Goal: Information Seeking & Learning: Learn about a topic

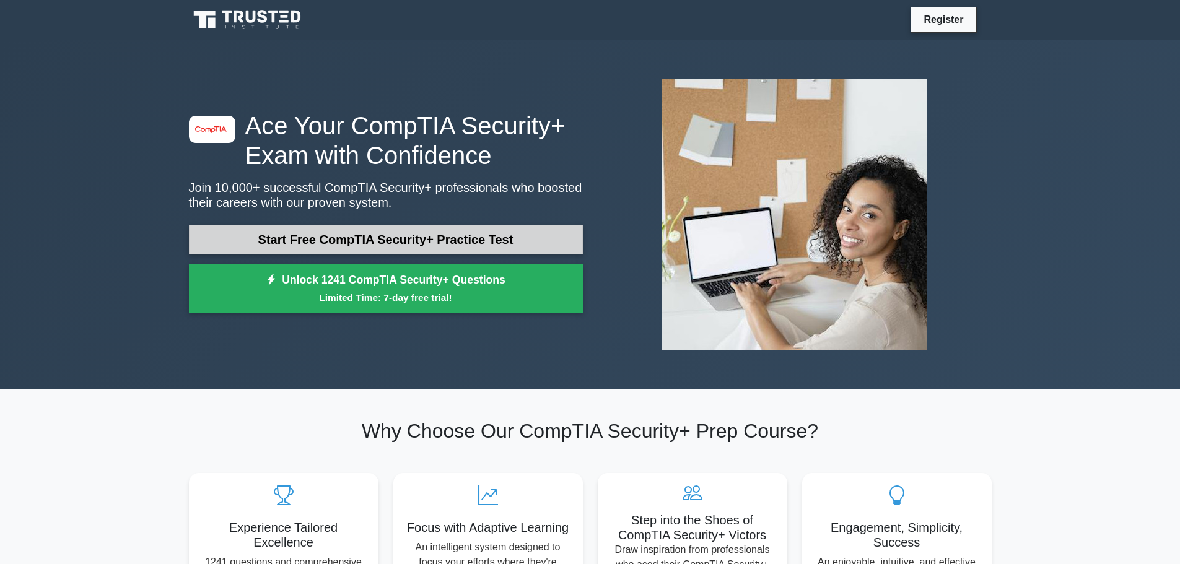
click at [382, 233] on link "Start Free CompTIA Security+ Practice Test" at bounding box center [386, 240] width 394 height 30
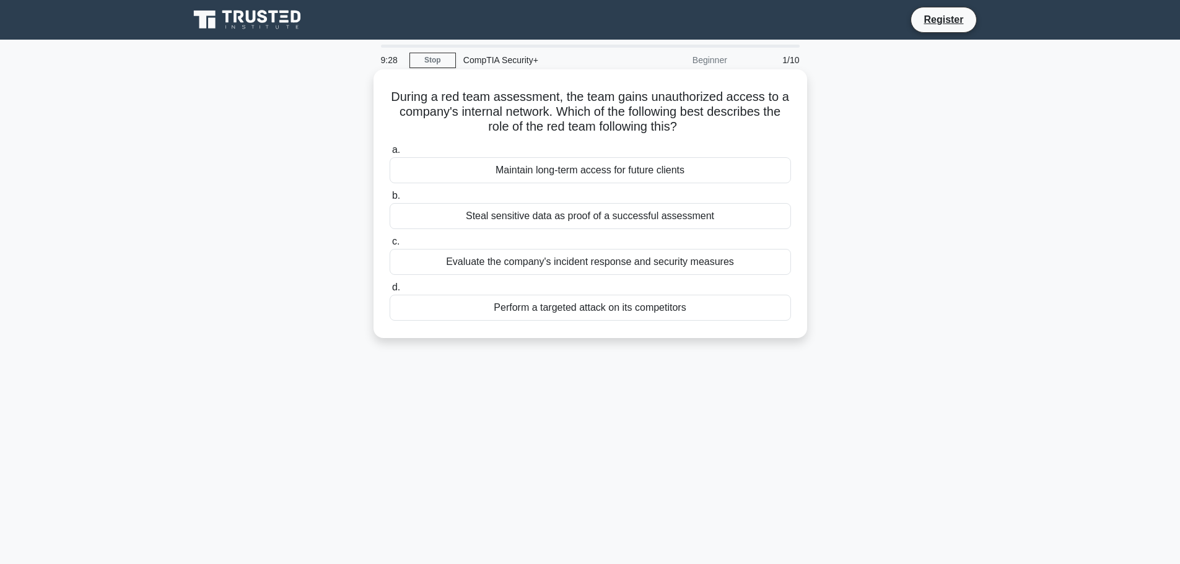
click at [556, 262] on div "Evaluate the company's incident response and security measures" at bounding box center [589, 262] width 401 height 26
click at [389, 246] on input "c. Evaluate the company's incident response and security measures" at bounding box center [389, 242] width 0 height 8
click at [591, 266] on div "Implement Multi-Factor Authentication (MFA)" at bounding box center [589, 262] width 401 height 26
click at [389, 246] on input "c. Implement Multi-Factor Authentication (MFA)" at bounding box center [389, 242] width 0 height 8
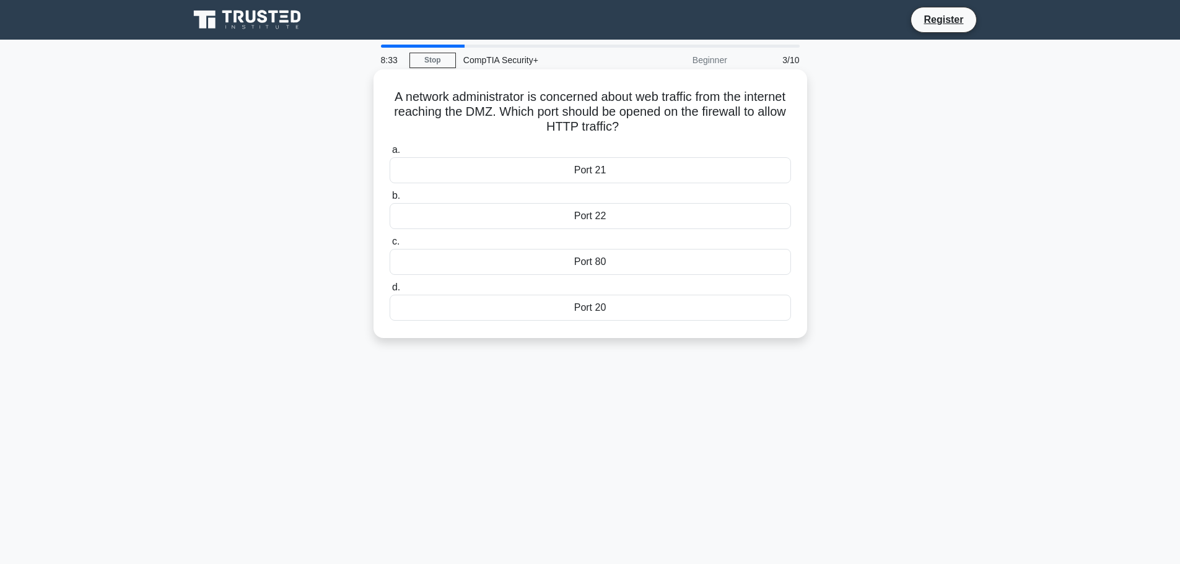
click at [586, 308] on div "Port 20" at bounding box center [589, 308] width 401 height 26
click at [389, 292] on input "d. Port 20" at bounding box center [389, 288] width 0 height 8
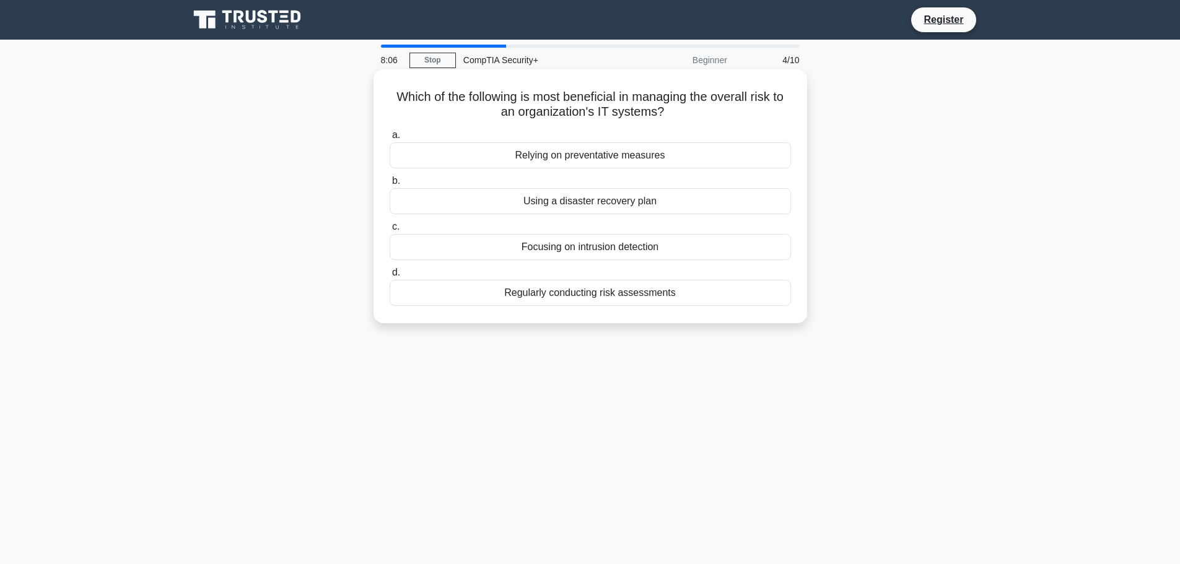
click at [536, 298] on div "Regularly conducting risk assessments" at bounding box center [589, 293] width 401 height 26
click at [389, 277] on input "d. Regularly conducting risk assessments" at bounding box center [389, 273] width 0 height 8
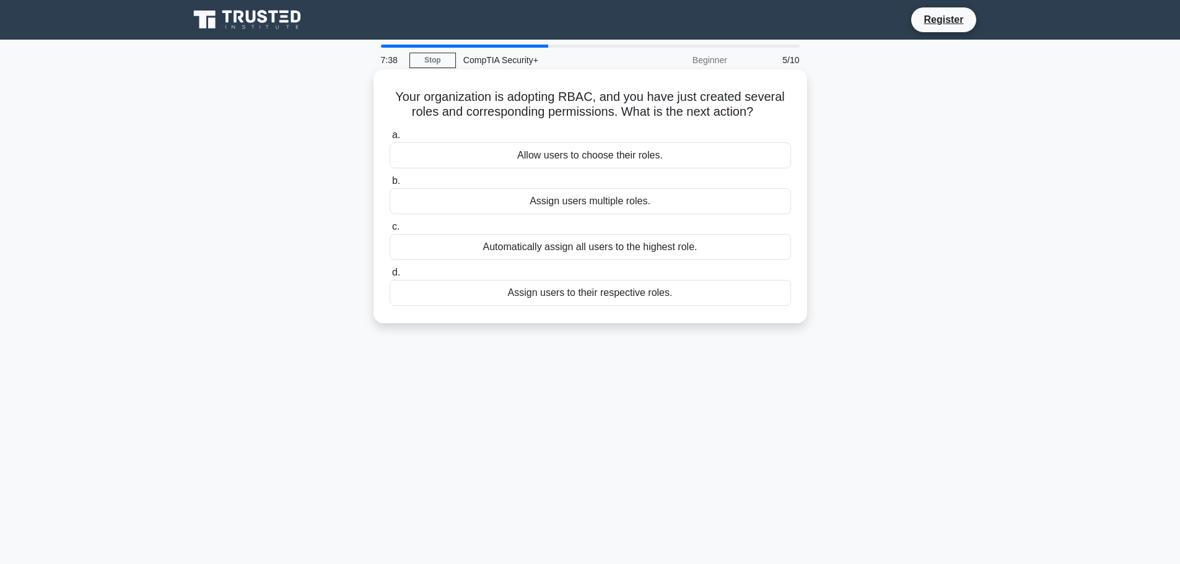
click at [585, 297] on div "Assign users to their respective roles." at bounding box center [589, 293] width 401 height 26
click at [389, 277] on input "d. Assign users to their respective roles." at bounding box center [389, 273] width 0 height 8
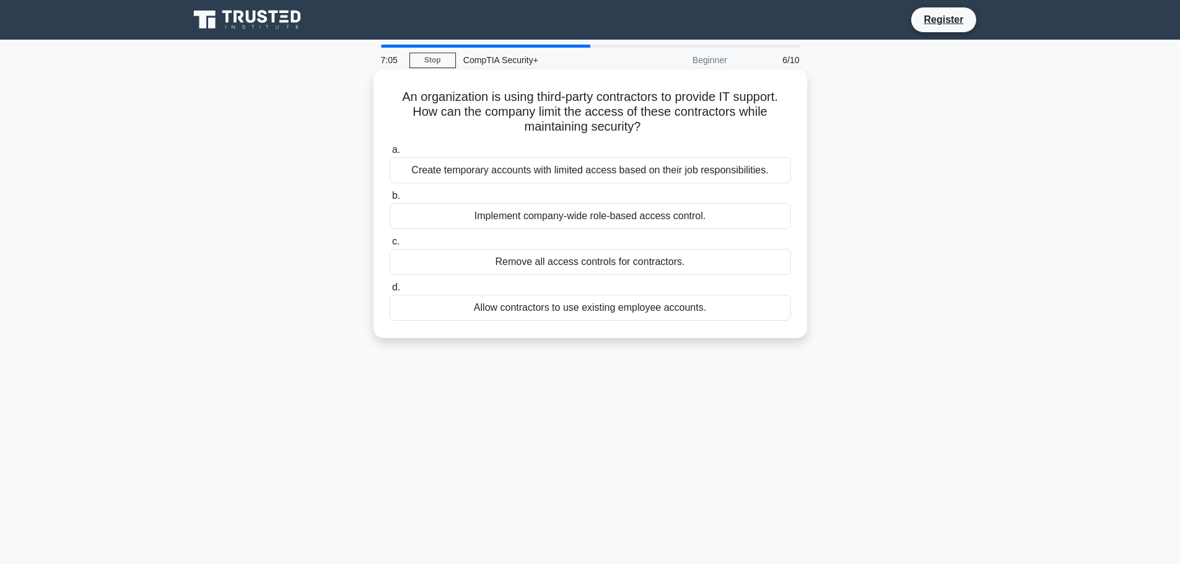
click at [516, 175] on div "Create temporary accounts with limited access based on their job responsibiliti…" at bounding box center [589, 170] width 401 height 26
click at [389, 154] on input "a. Create temporary accounts with limited access based on their job responsibil…" at bounding box center [389, 150] width 0 height 8
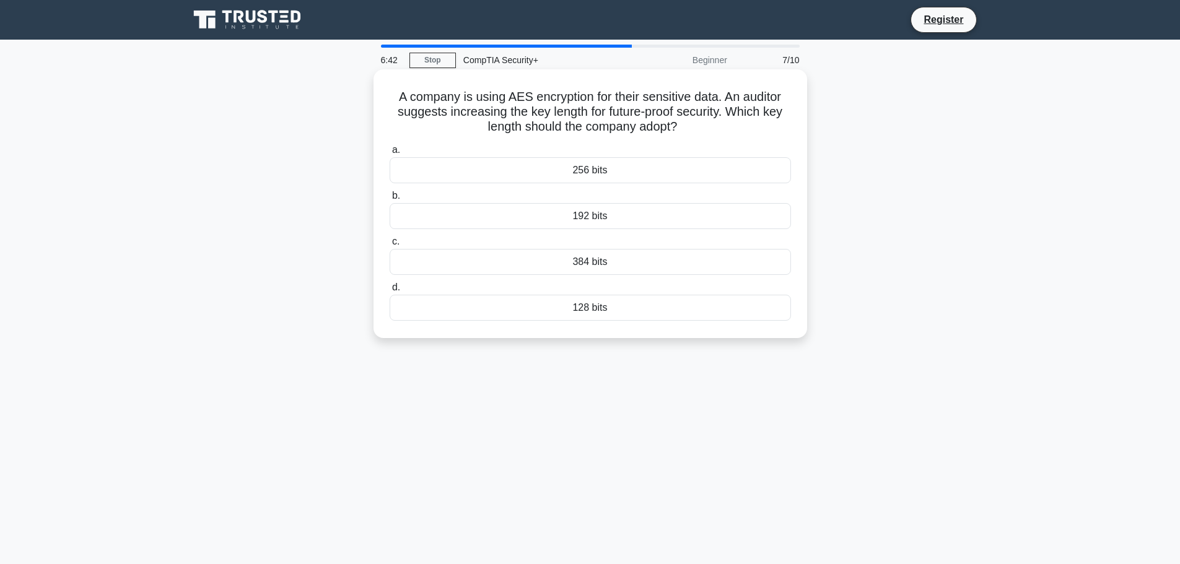
click at [590, 172] on div "256 bits" at bounding box center [589, 170] width 401 height 26
click at [389, 154] on input "a. 256 bits" at bounding box center [389, 150] width 0 height 8
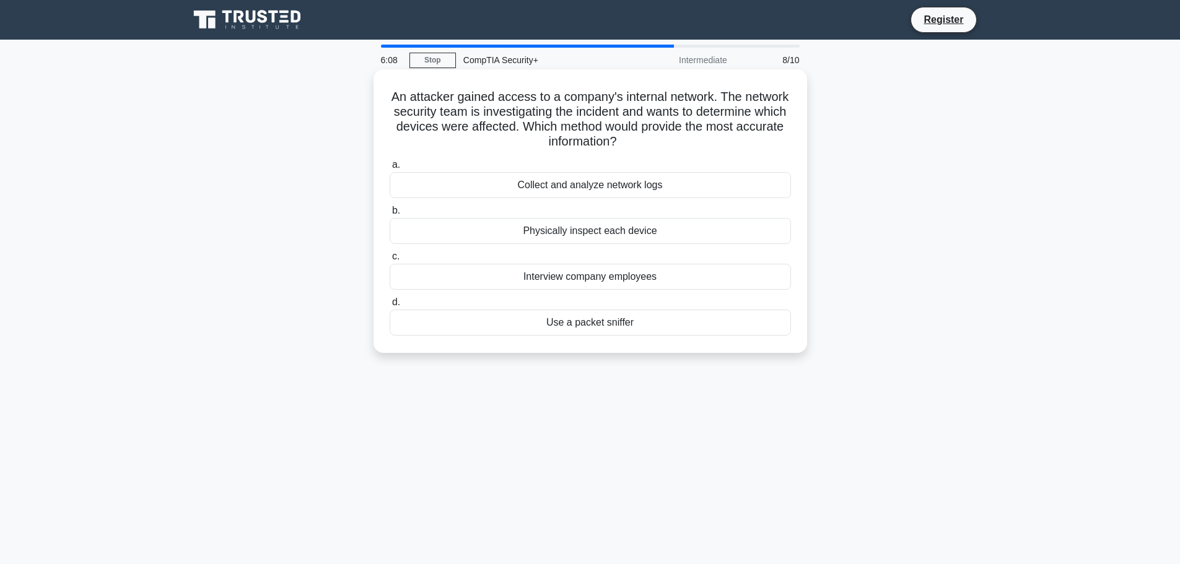
click at [594, 188] on div "Collect and analyze network logs" at bounding box center [589, 185] width 401 height 26
click at [389, 169] on input "a. Collect and analyze network logs" at bounding box center [389, 165] width 0 height 8
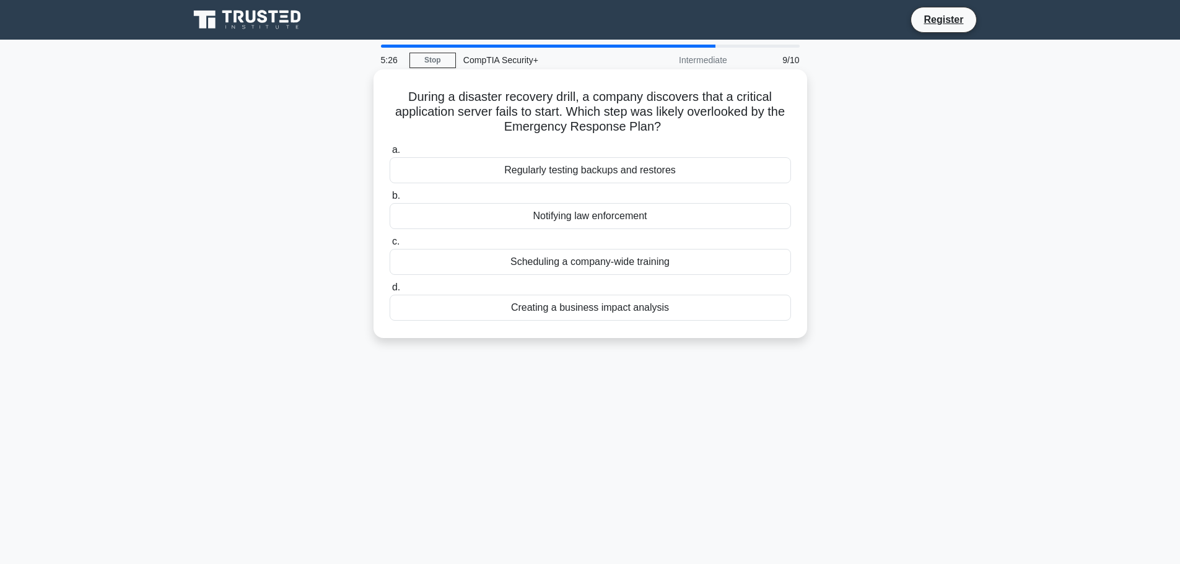
click at [550, 172] on div "Regularly testing backups and restores" at bounding box center [589, 170] width 401 height 26
click at [389, 154] on input "a. Regularly testing backups and restores" at bounding box center [389, 150] width 0 height 8
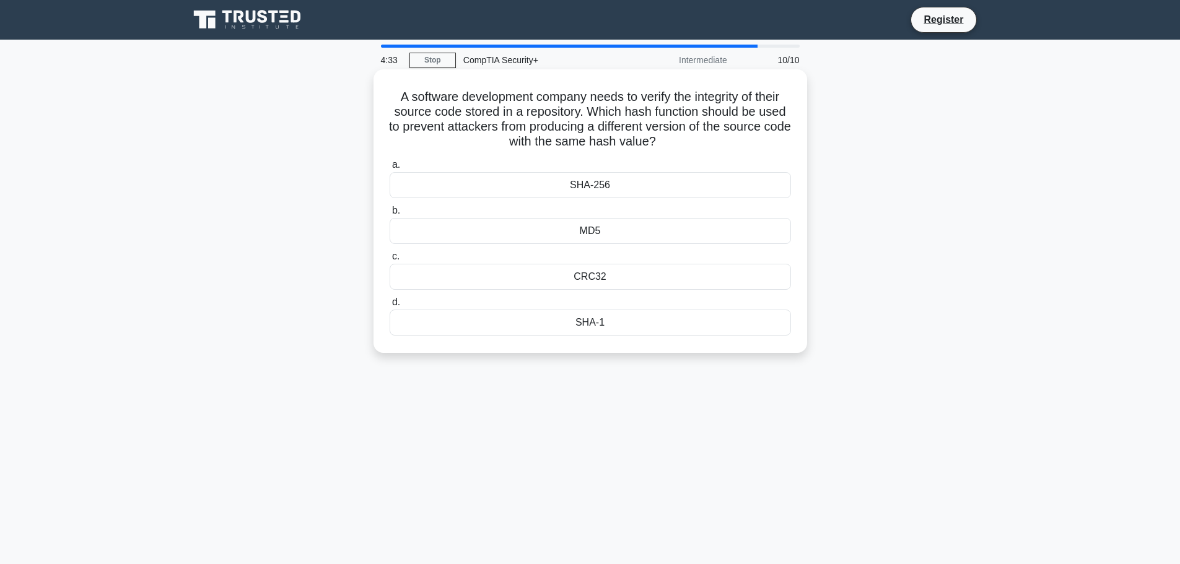
click at [601, 277] on div "CRC32" at bounding box center [589, 277] width 401 height 26
click at [389, 261] on input "c. CRC32" at bounding box center [389, 257] width 0 height 8
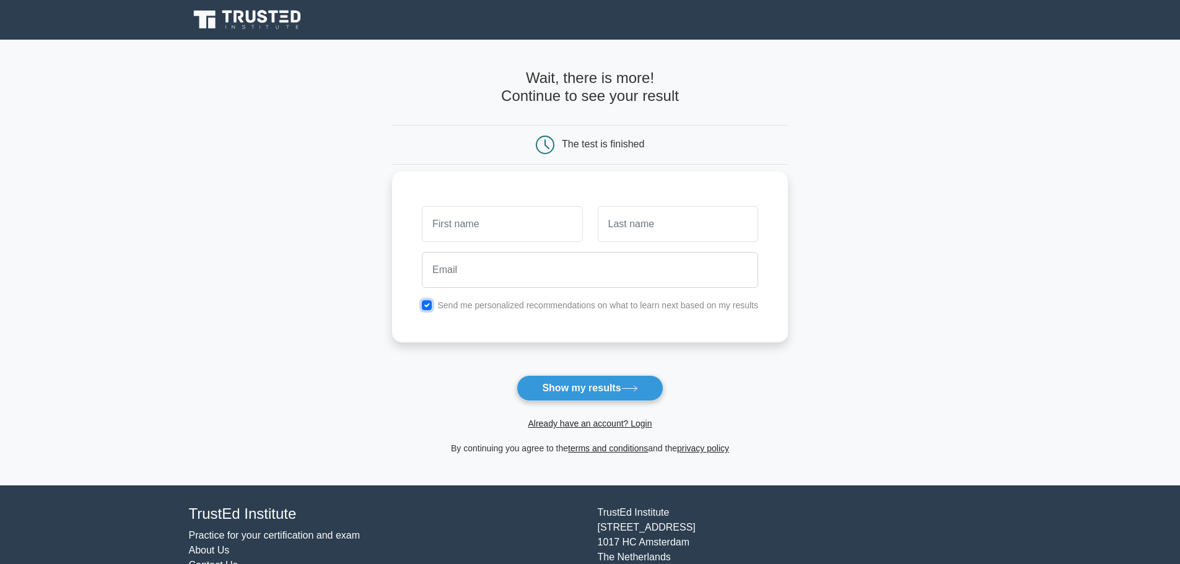
click at [431, 306] on input "checkbox" at bounding box center [427, 305] width 10 height 10
checkbox input "false"
click at [596, 393] on button "Show my results" at bounding box center [589, 388] width 146 height 26
type input "Kevin"
type input "Blanchard"
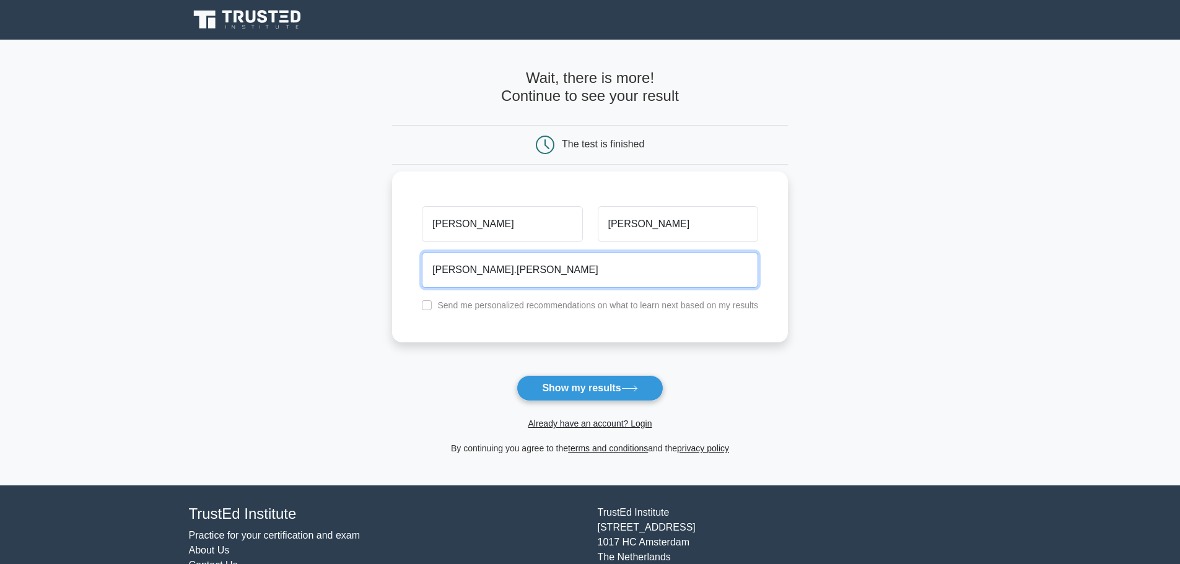
click at [457, 269] on input "kevin.blanchard" at bounding box center [590, 270] width 336 height 36
type input "kevin.d.blanchard.jr@lmco.com"
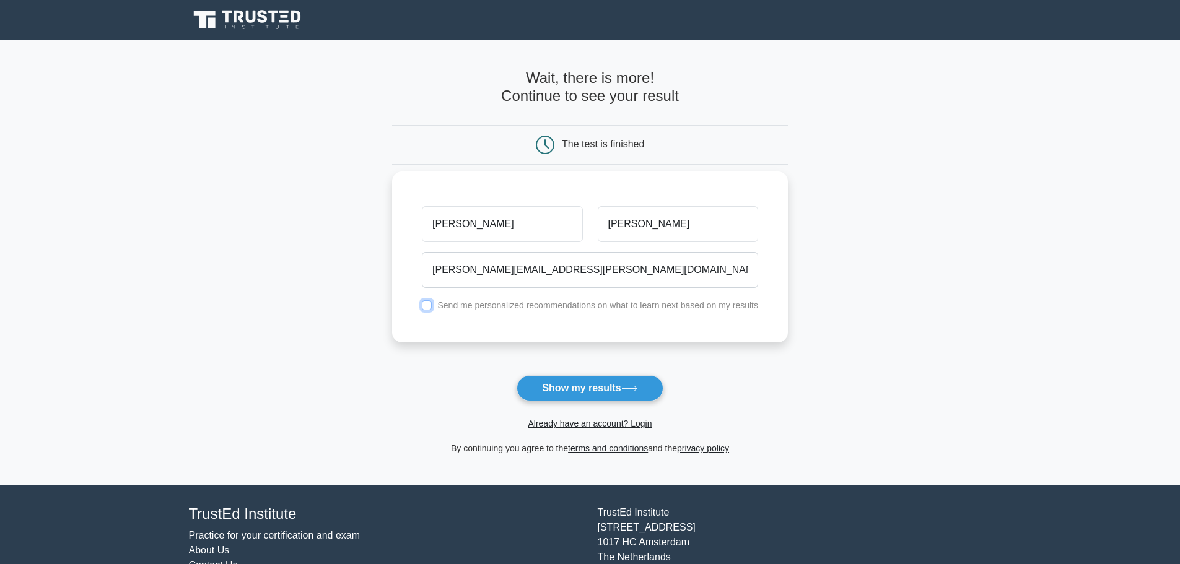
click at [430, 303] on input "checkbox" at bounding box center [427, 305] width 10 height 10
checkbox input "true"
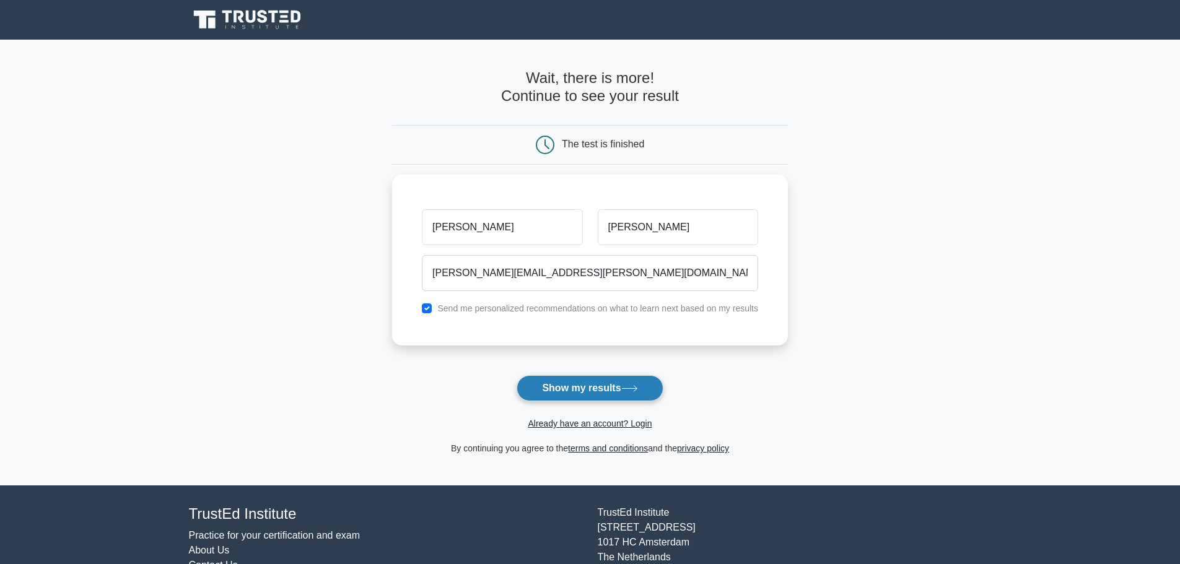
click at [602, 388] on button "Show my results" at bounding box center [589, 388] width 146 height 26
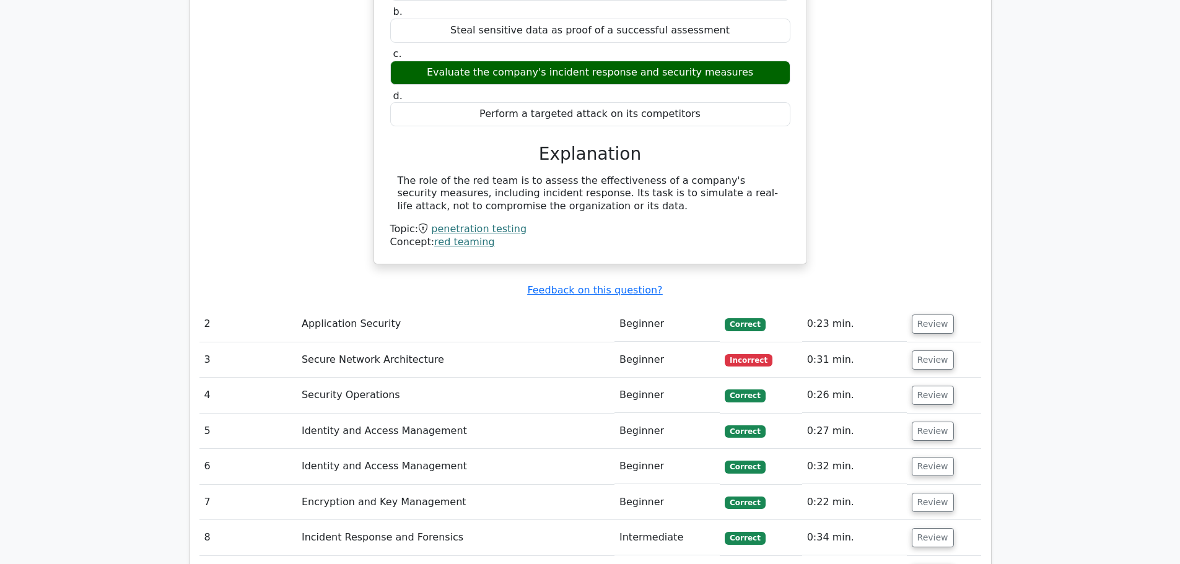
scroll to position [1354, 0]
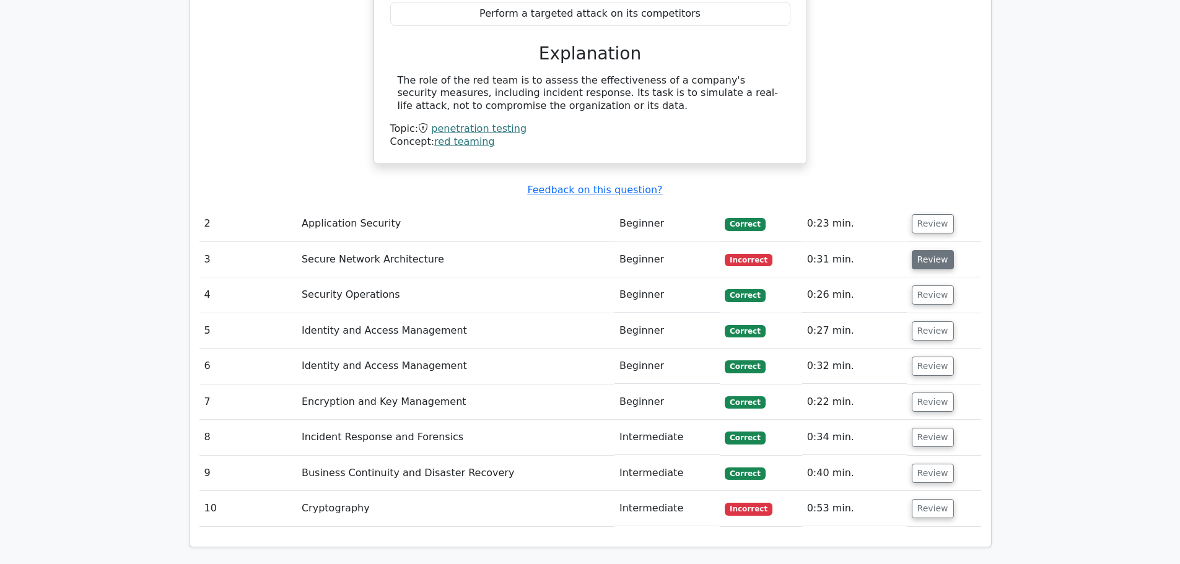
click at [918, 250] on button "Review" at bounding box center [932, 259] width 42 height 19
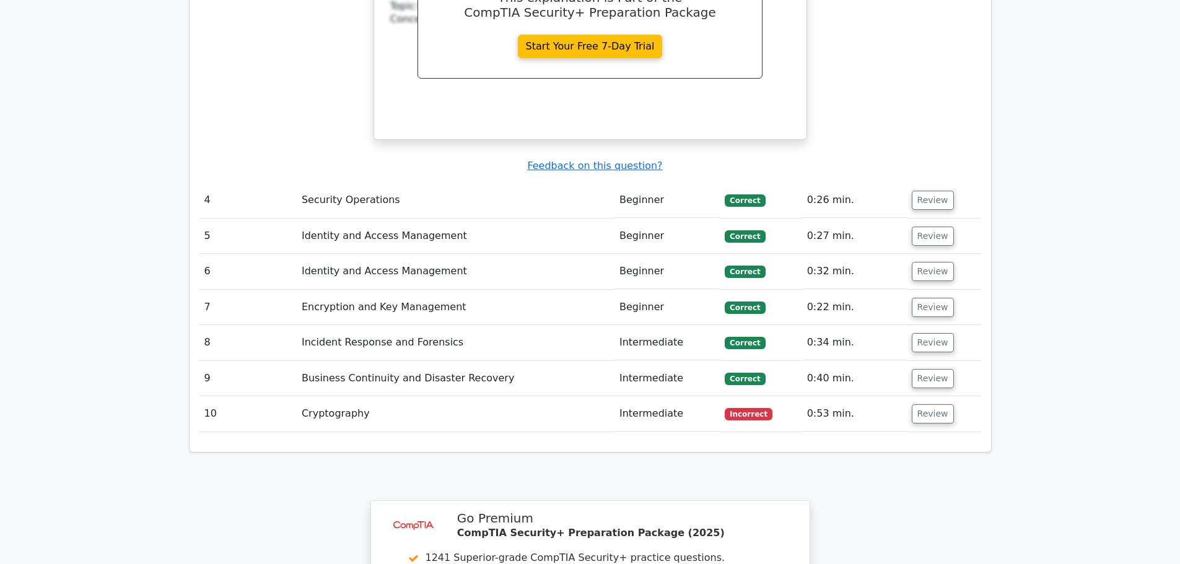
scroll to position [1973, 0]
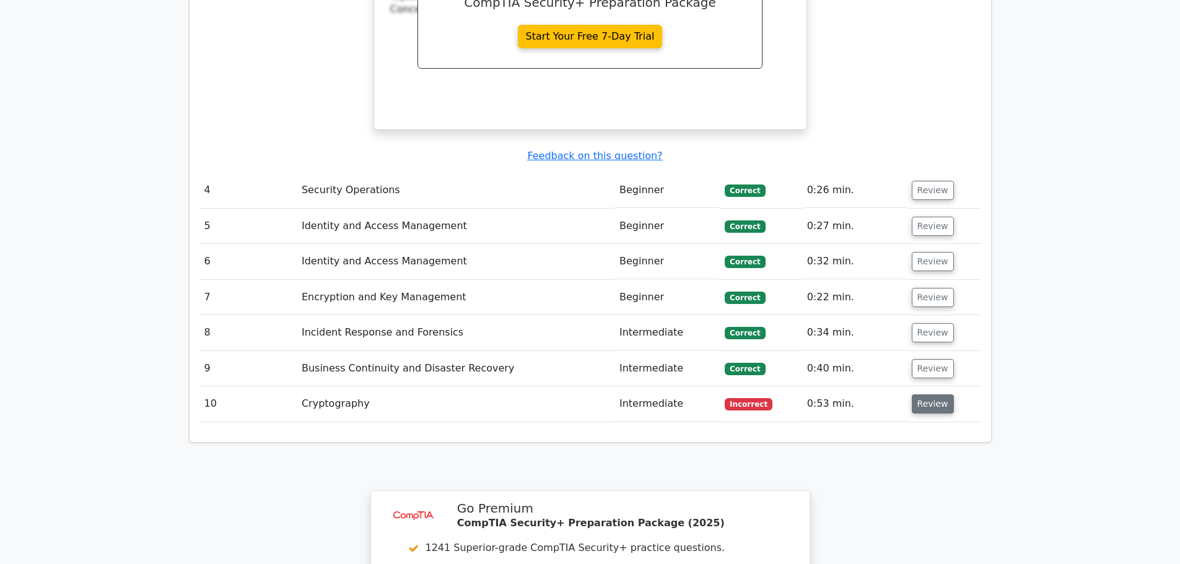
click at [924, 394] on button "Review" at bounding box center [932, 403] width 42 height 19
